Goal: Find specific fact: Find specific fact

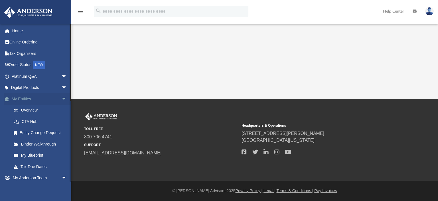
click at [32, 100] on link "My Entities arrow_drop_down" at bounding box center [40, 98] width 72 height 11
click at [61, 96] on span "arrow_drop_down" at bounding box center [66, 99] width 11 height 12
click at [61, 96] on span "arrow_drop_up" at bounding box center [66, 99] width 11 height 12
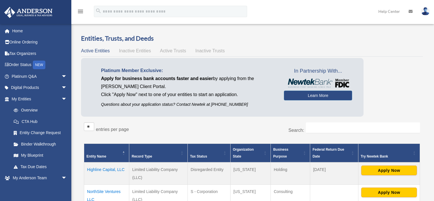
scroll to position [57, 0]
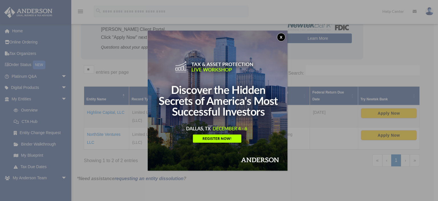
click at [281, 40] on button "x" at bounding box center [281, 37] width 9 height 9
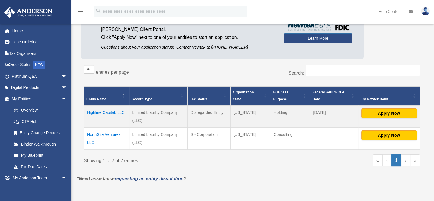
click at [96, 135] on td "NorthSite Ventures LLC" at bounding box center [106, 138] width 45 height 22
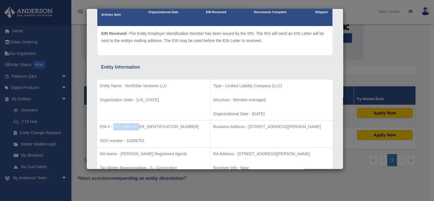
drag, startPoint x: 113, startPoint y: 127, endPoint x: 136, endPoint y: 126, distance: 23.4
click at [136, 126] on p "EIN # - [US_EMPLOYER_IDENTIFICATION_NUMBER]" at bounding box center [153, 126] width 107 height 7
copy p "[US_EMPLOYER_IDENTIFICATION_NUMBER]"
click at [369, 66] on div "Details × Articles Sent Organizational Date" at bounding box center [217, 100] width 434 height 201
